Goal: Task Accomplishment & Management: Use online tool/utility

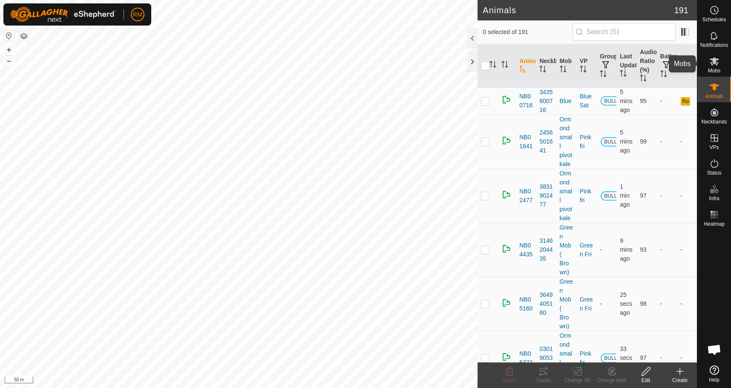
click at [716, 63] on icon at bounding box center [714, 62] width 9 height 8
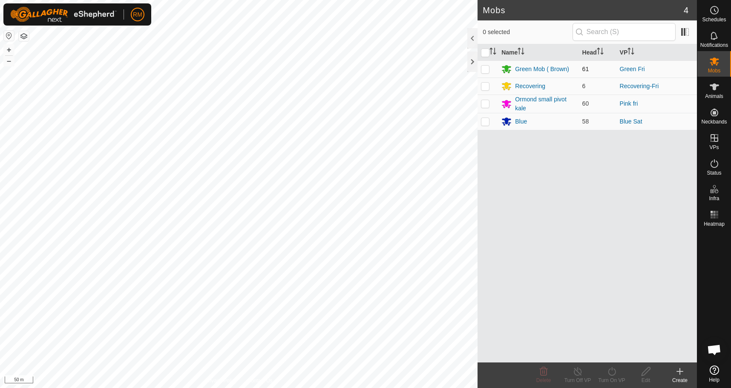
drag, startPoint x: 483, startPoint y: 68, endPoint x: 484, endPoint y: 73, distance: 4.8
click at [484, 70] on p-checkbox at bounding box center [485, 69] width 9 height 7
checkbox input "true"
click at [609, 371] on icon at bounding box center [612, 371] width 11 height 10
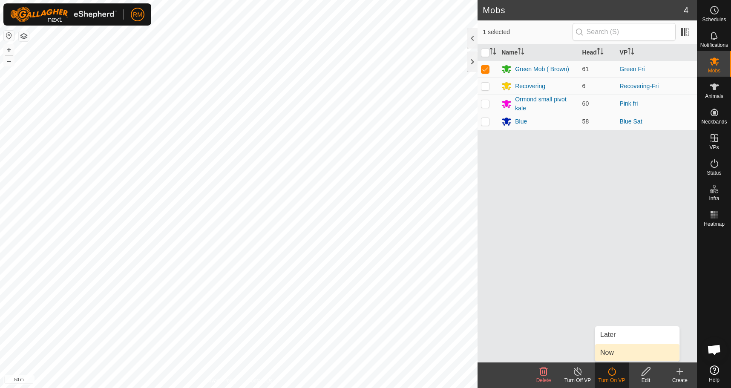
click at [618, 353] on link "Now" at bounding box center [637, 352] width 84 height 17
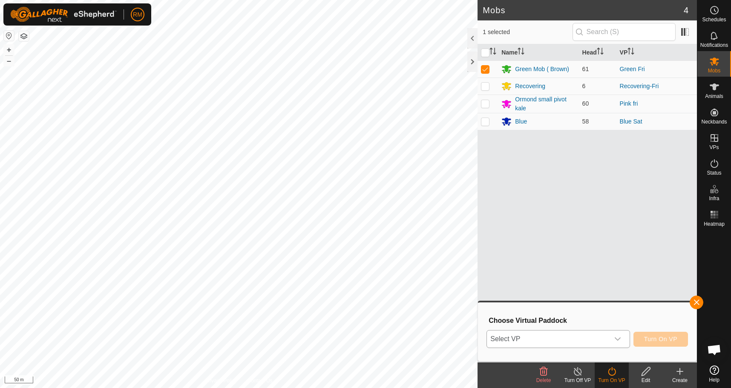
click at [619, 339] on icon "dropdown trigger" at bounding box center [618, 338] width 6 height 3
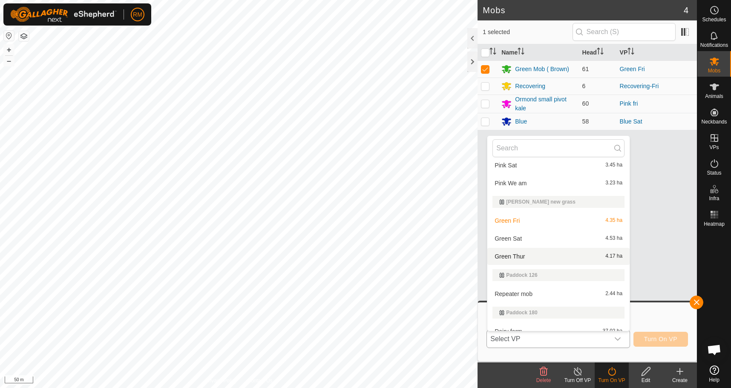
scroll to position [226, 0]
click at [504, 238] on li "Green Sat 4.53 ha" at bounding box center [558, 238] width 142 height 17
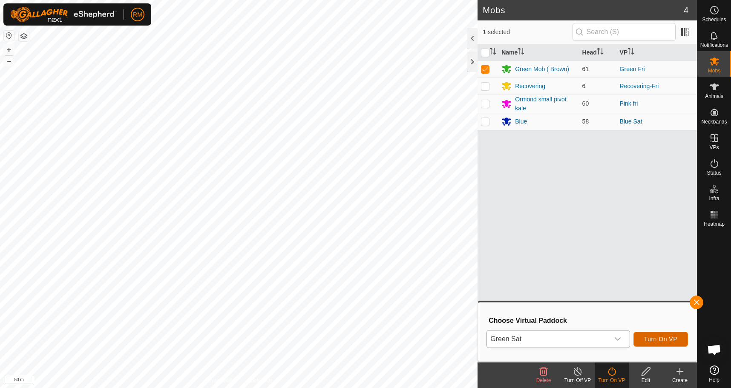
click at [658, 338] on span "Turn On VP" at bounding box center [660, 339] width 33 height 7
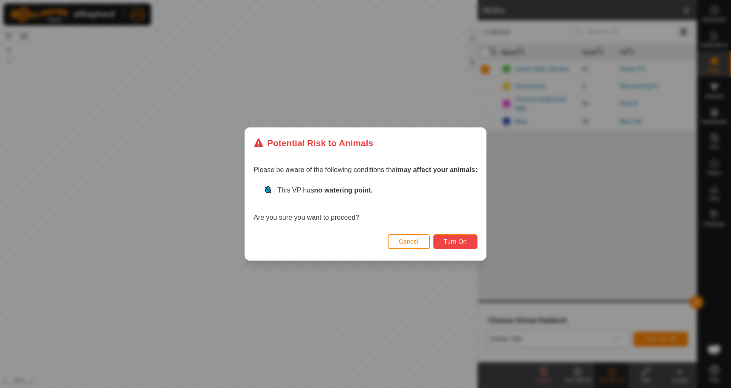
click at [464, 240] on span "Turn On" at bounding box center [455, 241] width 23 height 7
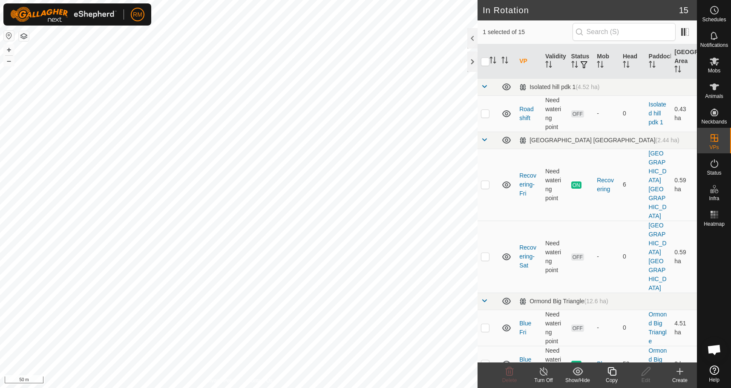
checkbox input "false"
checkbox input "true"
click at [712, 64] on icon at bounding box center [714, 62] width 9 height 8
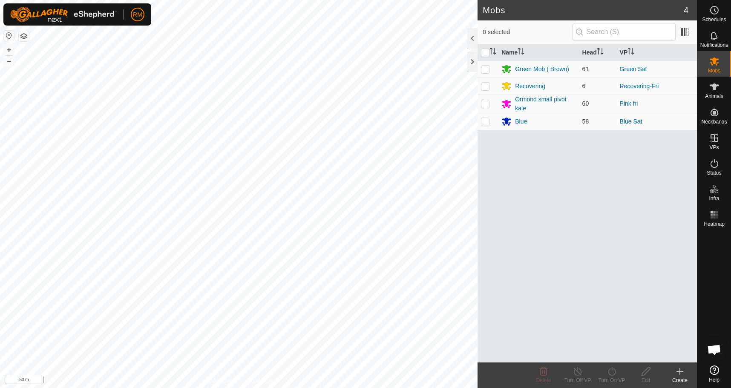
click at [484, 105] on p-checkbox at bounding box center [485, 103] width 9 height 7
checkbox input "true"
click at [615, 372] on icon at bounding box center [612, 371] width 11 height 10
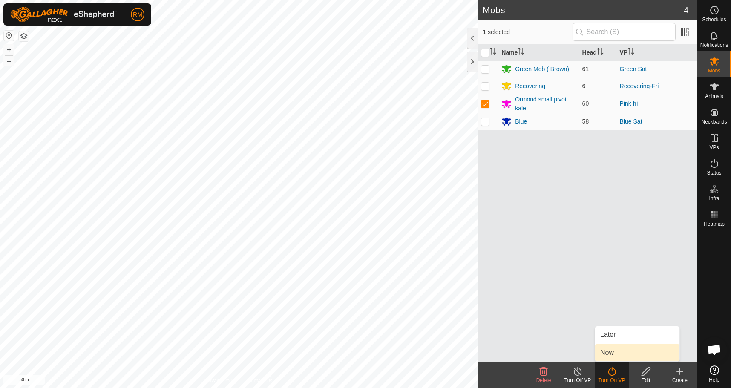
click at [617, 353] on link "Now" at bounding box center [637, 352] width 84 height 17
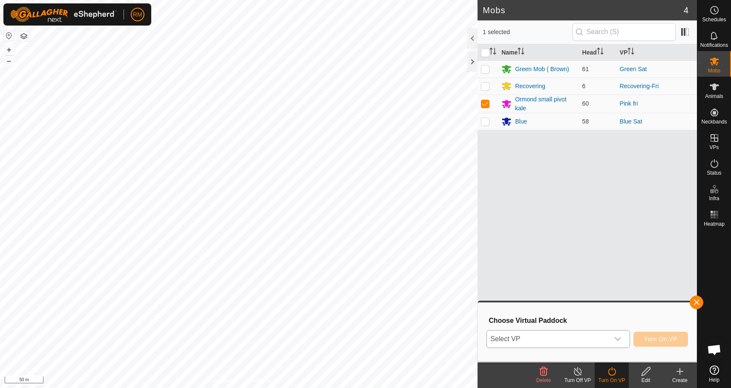
click at [617, 340] on icon "dropdown trigger" at bounding box center [617, 339] width 7 height 7
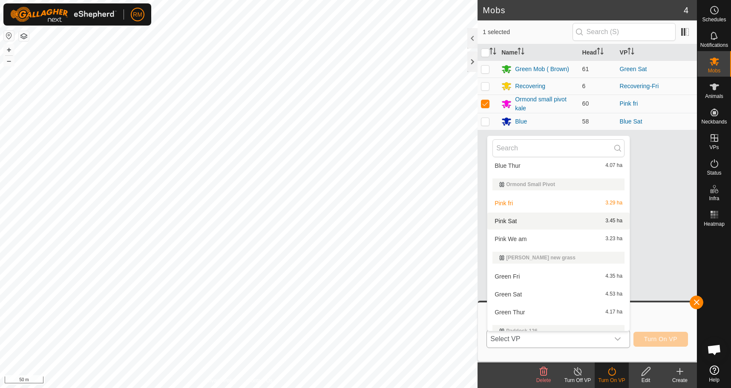
scroll to position [169, 0]
click at [513, 221] on li "Pink Sat 3.45 ha" at bounding box center [558, 221] width 142 height 17
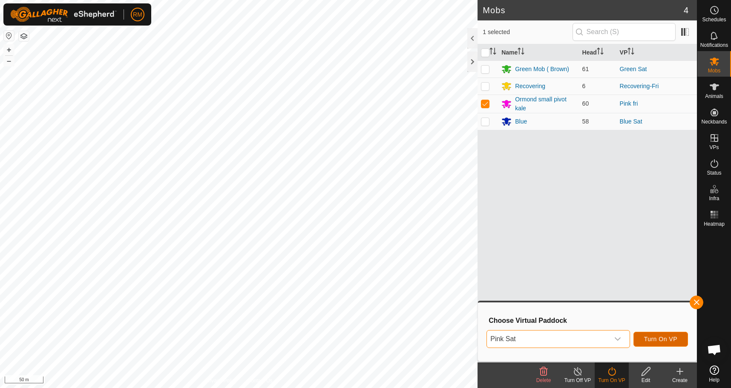
click at [648, 337] on span "Turn On VP" at bounding box center [660, 339] width 33 height 7
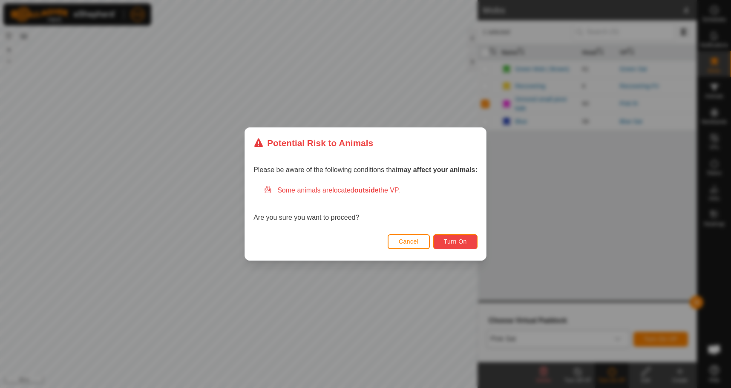
click at [461, 242] on span "Turn On" at bounding box center [455, 241] width 23 height 7
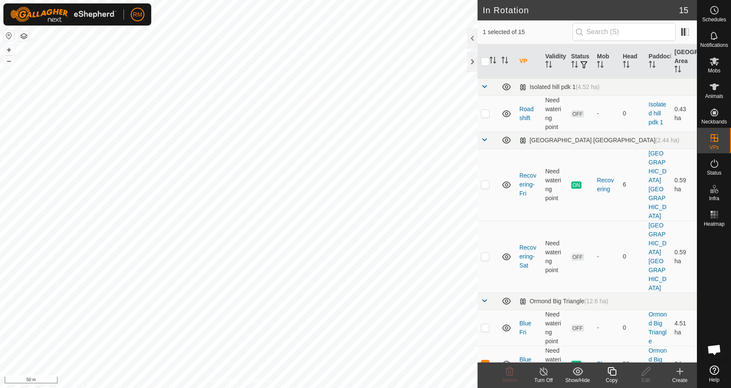
click at [616, 375] on icon at bounding box center [612, 371] width 9 height 9
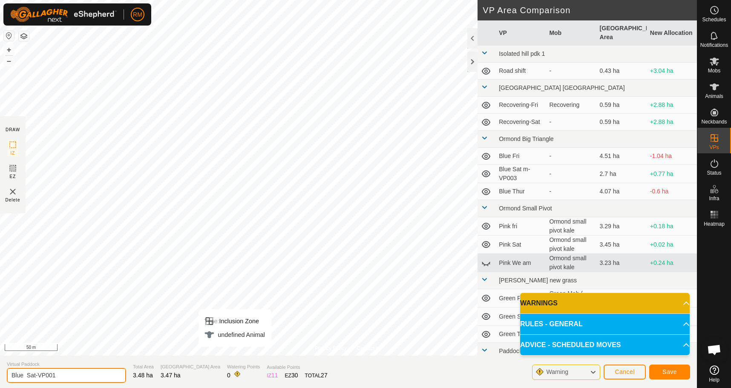
click at [65, 377] on input "Blue Sat-VP001" at bounding box center [66, 375] width 119 height 15
type input "Blue Sun"
click at [662, 369] on button "Save" at bounding box center [669, 372] width 41 height 15
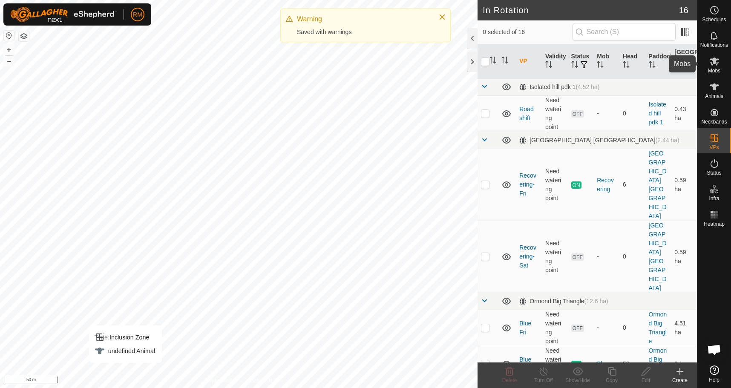
click at [717, 66] on es-mob-svg-icon at bounding box center [714, 62] width 15 height 14
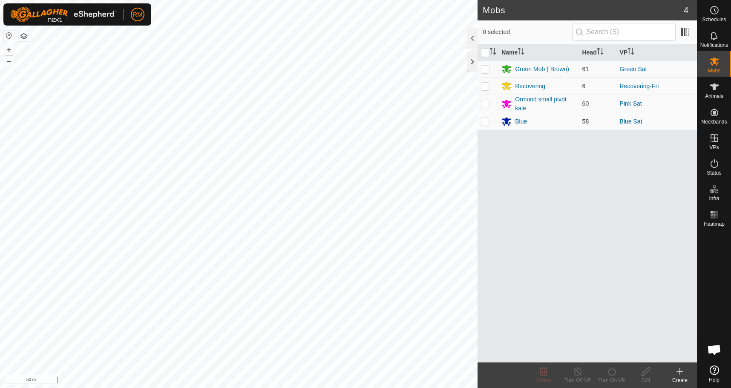
click at [485, 121] on p-checkbox at bounding box center [485, 121] width 9 height 7
checkbox input "true"
click at [614, 374] on icon at bounding box center [612, 371] width 11 height 10
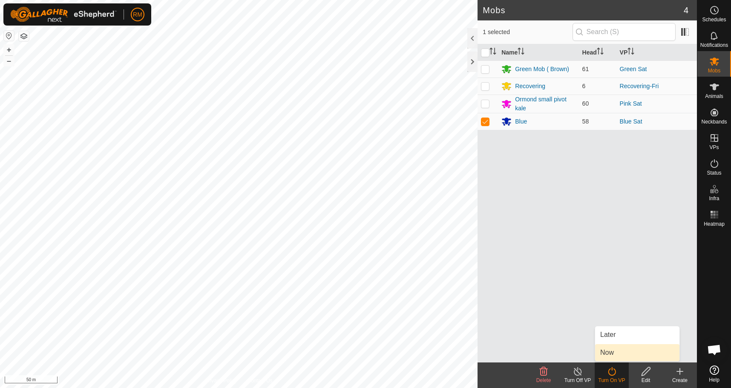
click at [618, 351] on link "Now" at bounding box center [637, 352] width 84 height 17
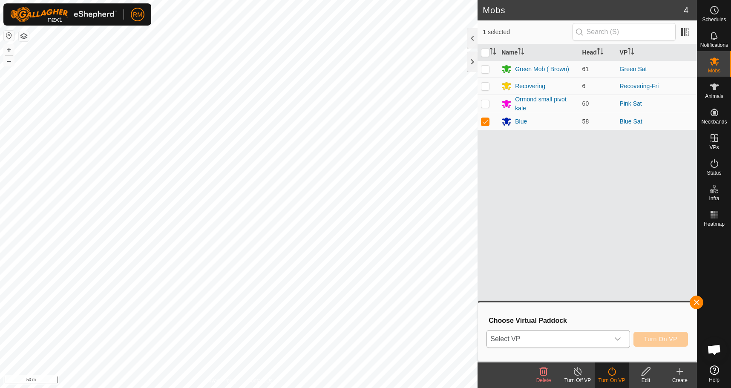
click at [616, 339] on icon "dropdown trigger" at bounding box center [618, 338] width 6 height 3
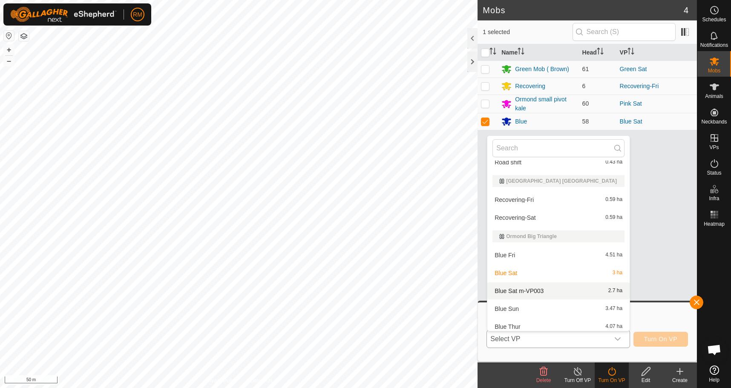
scroll to position [27, 0]
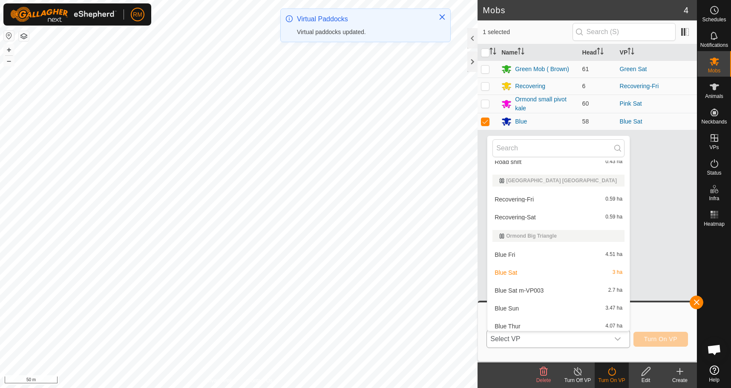
click at [513, 309] on li "Blue Sun 3.47 ha" at bounding box center [558, 308] width 142 height 17
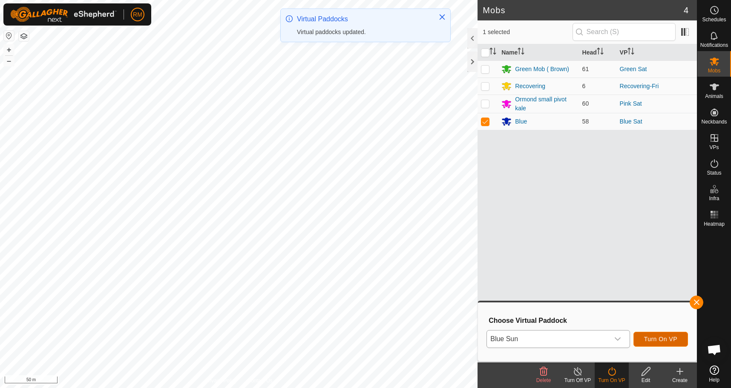
click at [663, 337] on span "Turn On VP" at bounding box center [660, 339] width 33 height 7
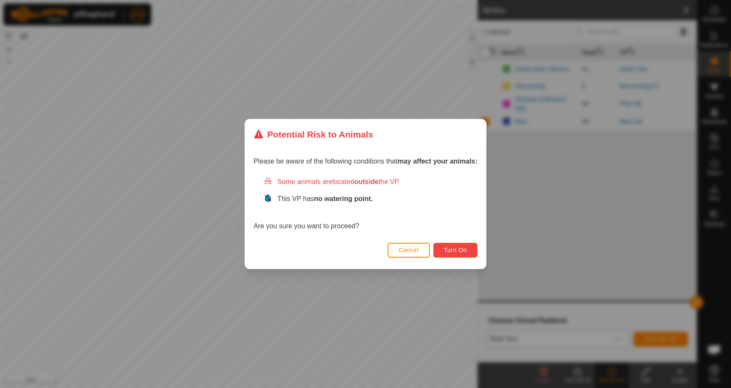
click at [466, 251] on span "Turn On" at bounding box center [455, 250] width 23 height 7
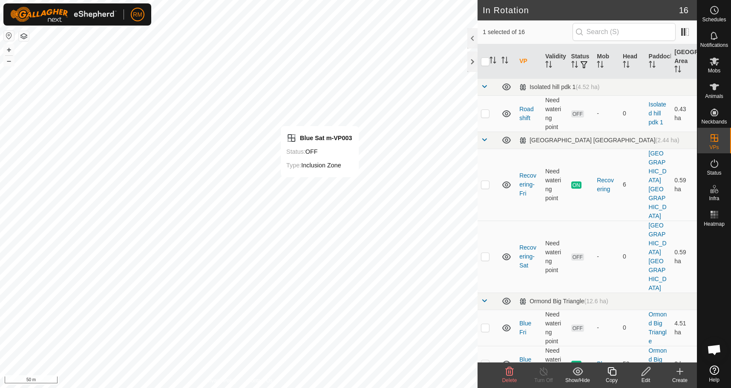
checkbox input "false"
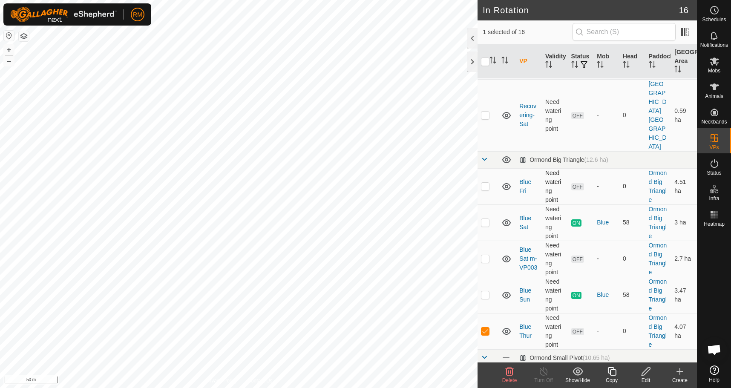
scroll to position [142, 0]
click at [510, 374] on icon at bounding box center [510, 371] width 8 height 9
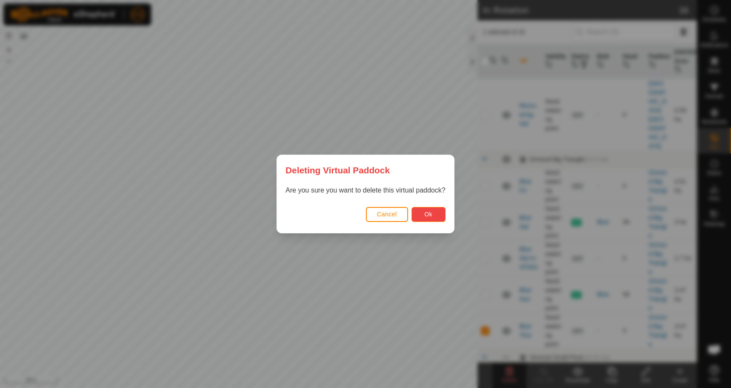
click at [440, 215] on button "Ok" at bounding box center [429, 214] width 34 height 15
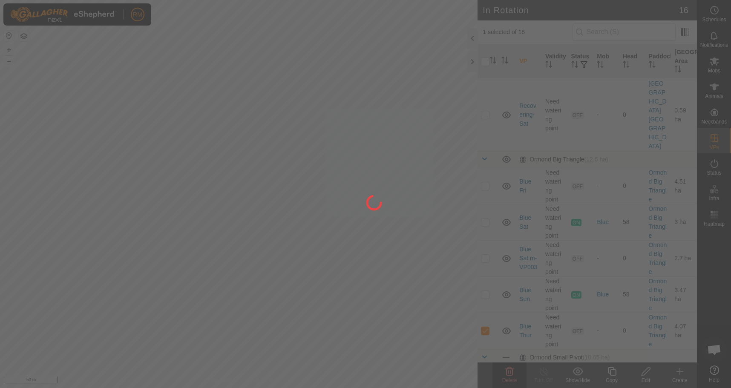
checkbox input "false"
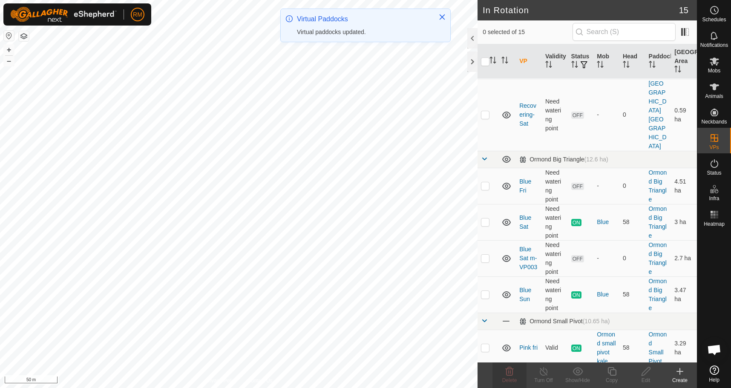
checkbox input "true"
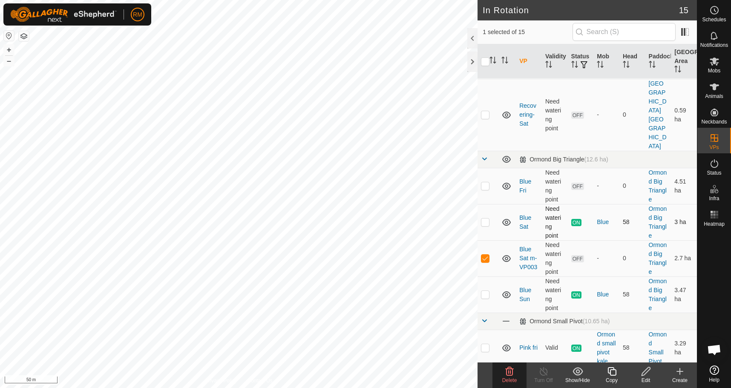
click at [479, 204] on td at bounding box center [488, 222] width 20 height 36
checkbox input "true"
click at [481, 291] on p-checkbox at bounding box center [485, 294] width 9 height 7
checkbox input "false"
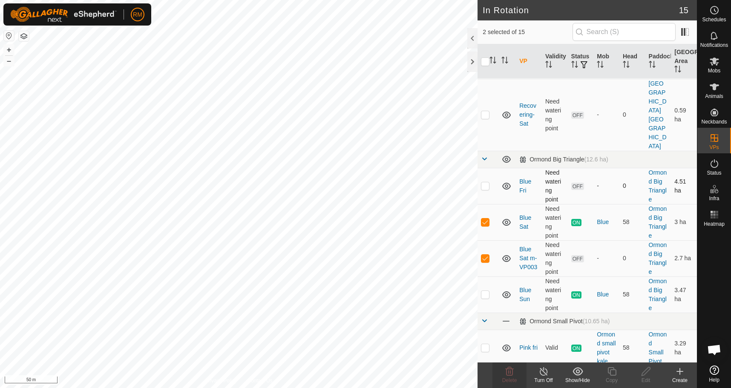
click at [485, 182] on p-checkbox at bounding box center [485, 185] width 9 height 7
checkbox input "true"
drag, startPoint x: 485, startPoint y: 168, endPoint x: 500, endPoint y: 226, distance: 59.7
click at [487, 219] on p-checkbox at bounding box center [485, 222] width 9 height 7
checkbox input "false"
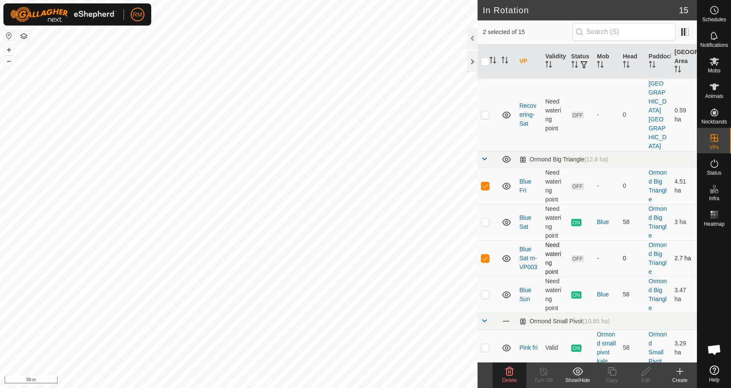
click at [485, 255] on p-checkbox at bounding box center [485, 258] width 9 height 7
checkbox input "false"
click at [512, 378] on span "Delete" at bounding box center [509, 380] width 15 height 6
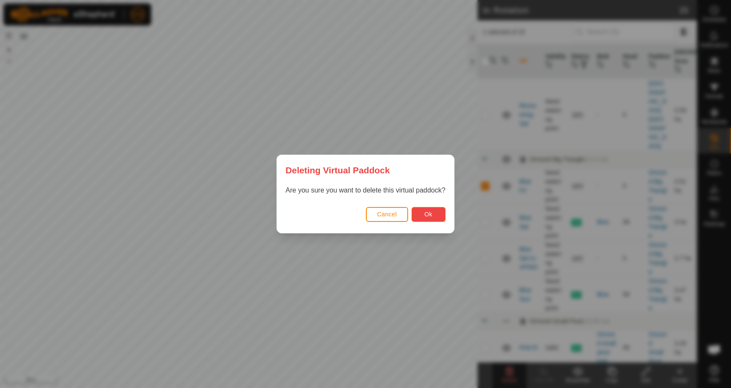
click at [432, 215] on span "Ok" at bounding box center [428, 214] width 8 height 7
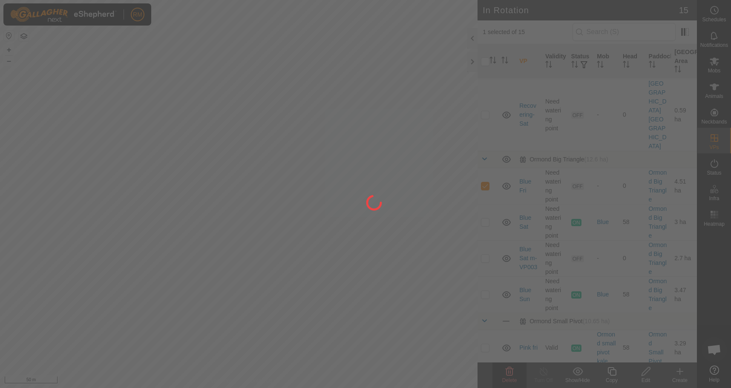
checkbox input "false"
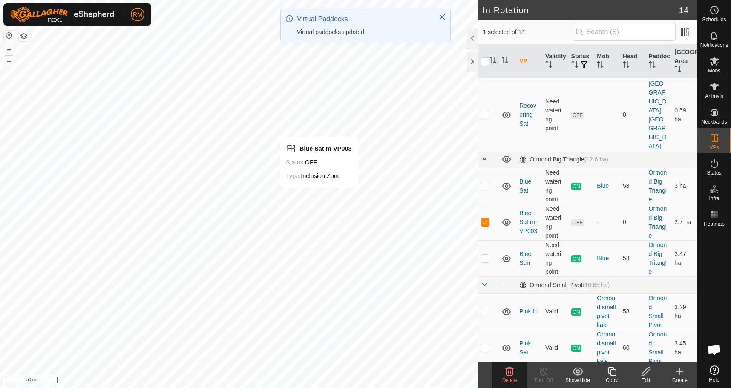
checkbox input "false"
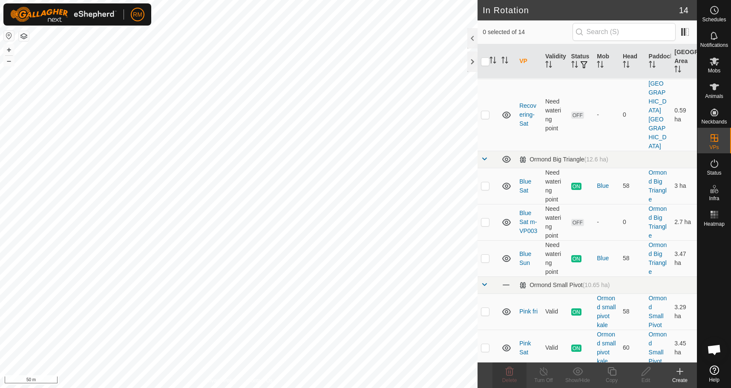
checkbox input "true"
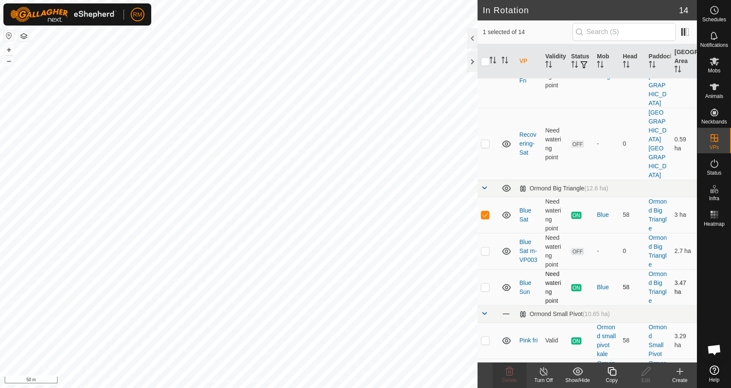
scroll to position [113, 0]
click at [488, 247] on p-checkbox at bounding box center [485, 250] width 9 height 7
checkbox input "false"
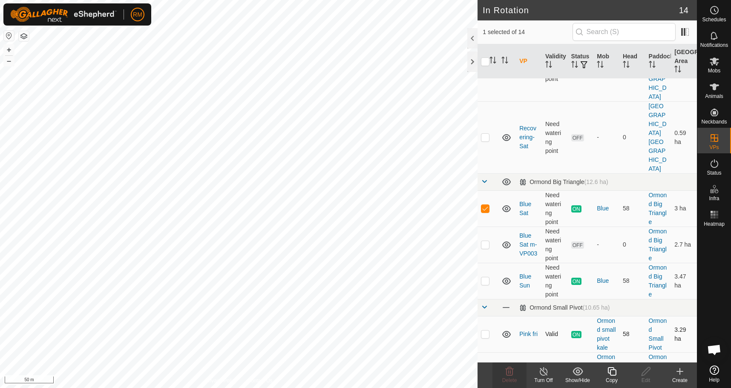
scroll to position [120, 0]
checkbox input "false"
checkbox input "true"
checkbox input "false"
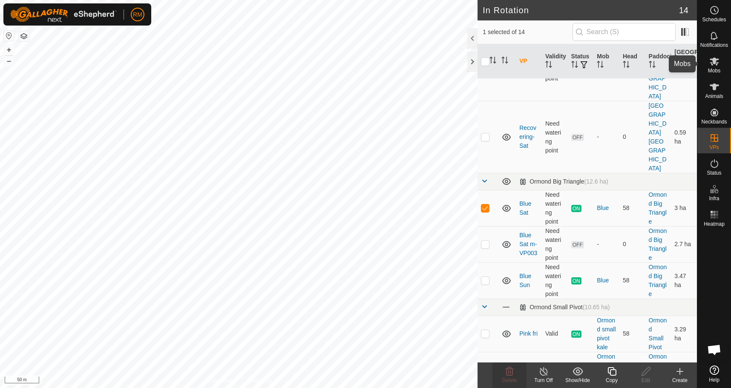
click at [717, 63] on icon at bounding box center [714, 62] width 9 height 8
